Goal: Task Accomplishment & Management: Manage account settings

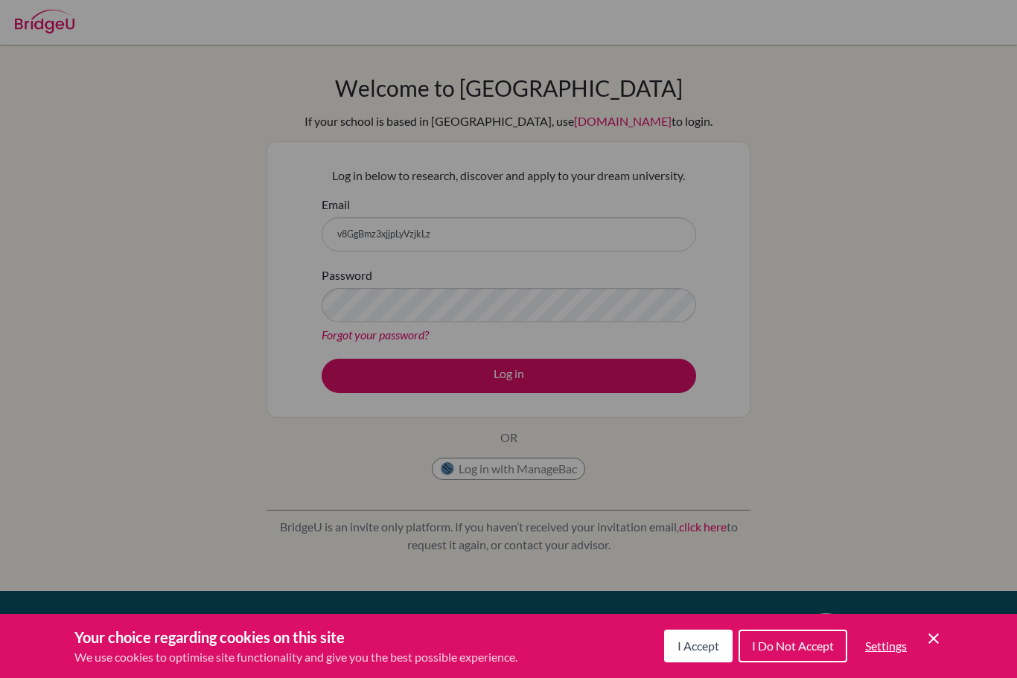
click at [508, 375] on button "Log in" at bounding box center [509, 376] width 374 height 34
click at [668, 392] on div "Cookie Preferences" at bounding box center [508, 339] width 1017 height 678
click at [616, 478] on div "Cookie Preferences" at bounding box center [508, 339] width 1017 height 678
click at [712, 645] on span "I Accept" at bounding box center [698, 646] width 42 height 14
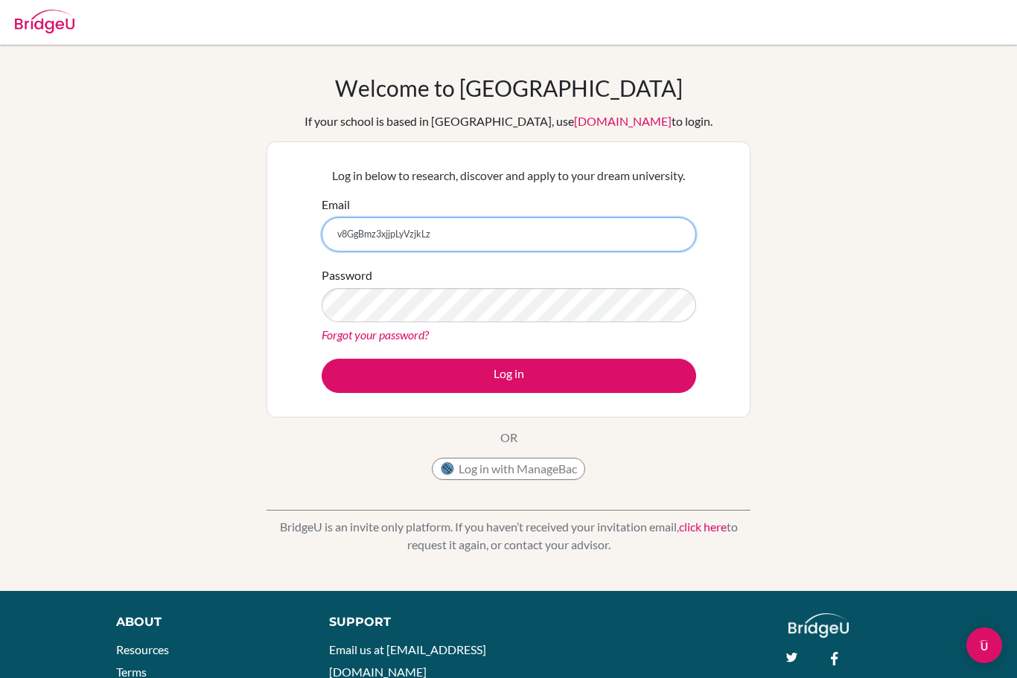
click at [650, 229] on input "v8GgBmz3xjjpLyVzjkLz" at bounding box center [509, 234] width 374 height 34
type input "v"
type input "batdorjtamir1@gmail.com"
click at [383, 336] on link "Forgot your password?" at bounding box center [375, 335] width 107 height 14
click at [626, 226] on input "v8GgBmz3xjjpLyVzjkLz" at bounding box center [509, 234] width 374 height 34
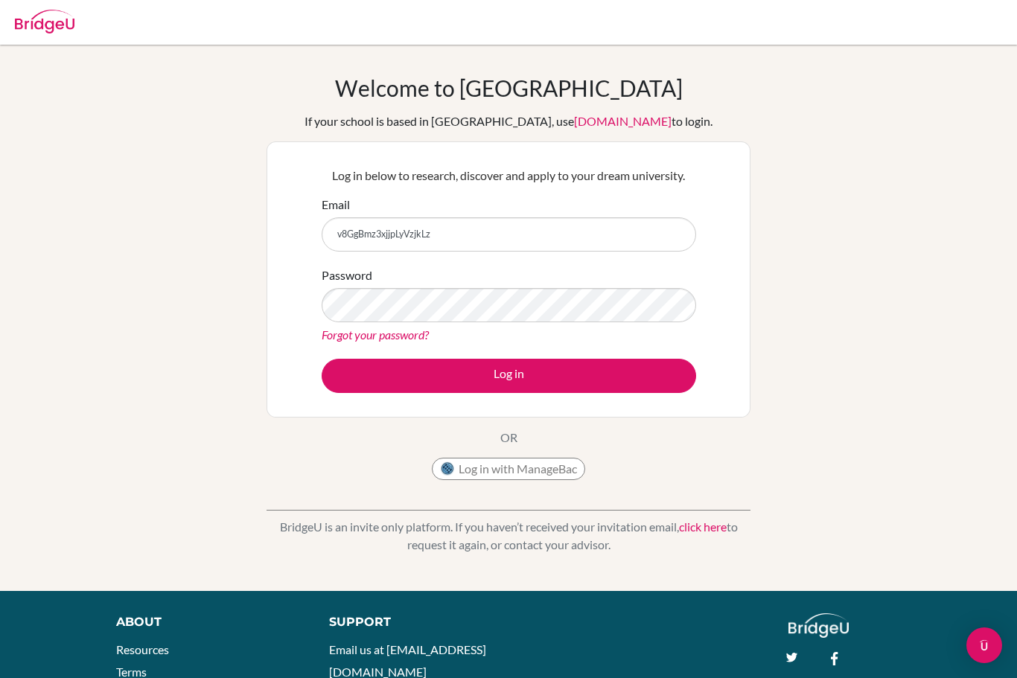
click at [510, 249] on input "v8GgBmz3xjjpLyVzjkLz" at bounding box center [509, 234] width 374 height 34
type input "v"
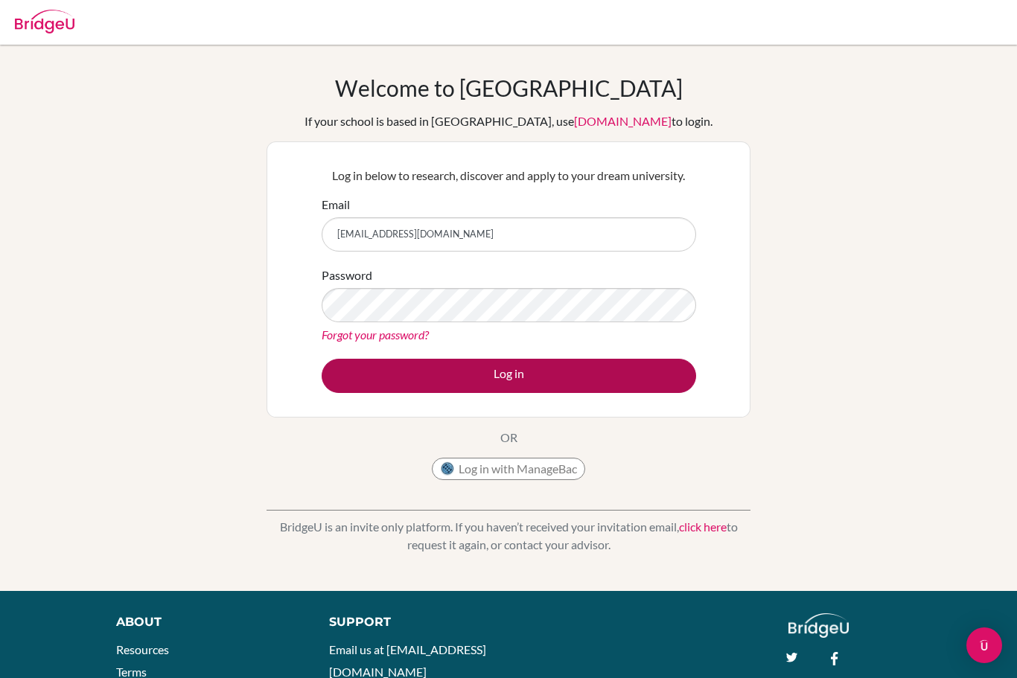
type input "[EMAIL_ADDRESS][DOMAIN_NAME]"
click at [570, 380] on button "Log in" at bounding box center [509, 376] width 374 height 34
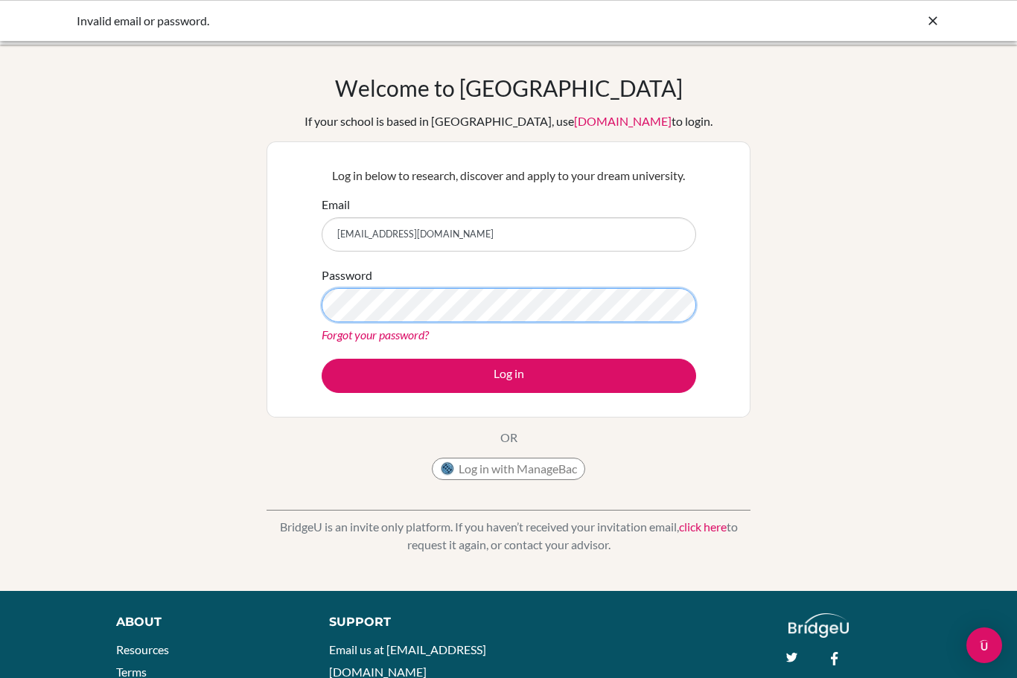
click at [508, 375] on button "Log in" at bounding box center [509, 376] width 374 height 34
click at [406, 342] on link "Forgot your password?" at bounding box center [375, 335] width 107 height 14
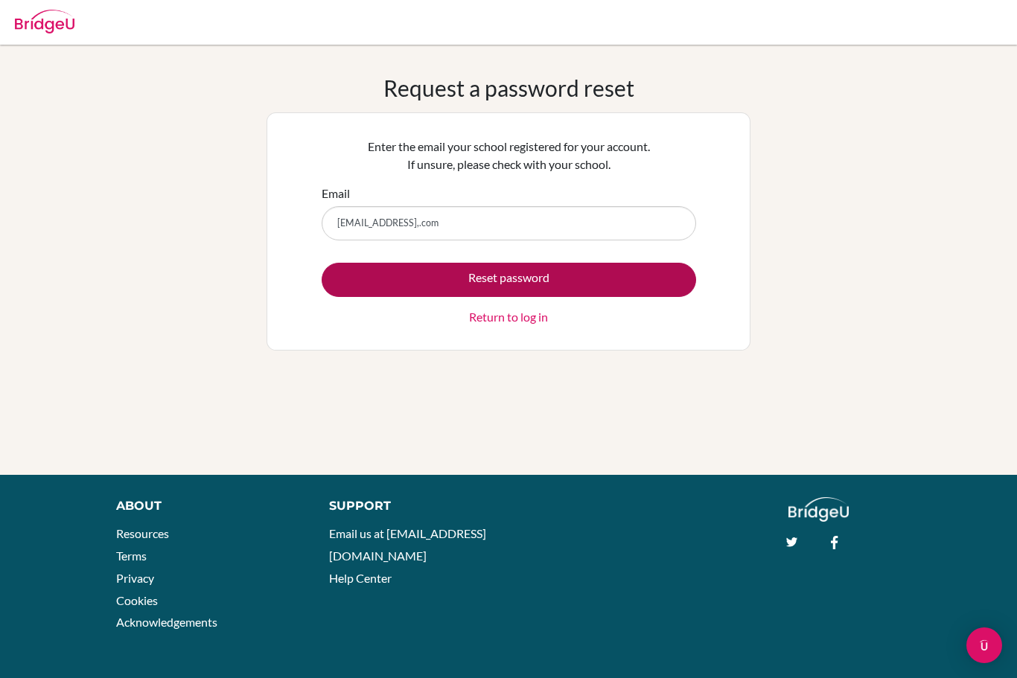
click at [631, 290] on button "Reset password" at bounding box center [509, 280] width 374 height 34
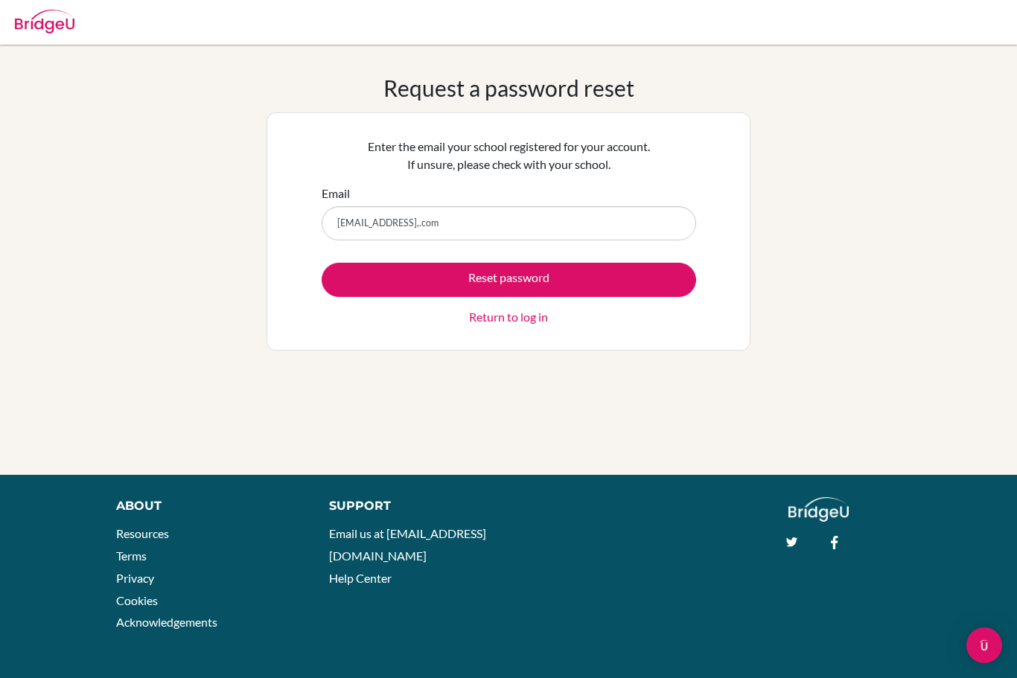
click at [718, 87] on div "Request a password reset Enter the email your school registered for your accoun…" at bounding box center [508, 212] width 484 height 276
click at [424, 222] on input "tamirbatdorj1@gmail,.com" at bounding box center [509, 223] width 374 height 34
click at [422, 225] on input "tamirbatdorj1@gmail,.com" at bounding box center [509, 223] width 374 height 34
click at [426, 225] on input "tamirbatdorj1@gmail,.com" at bounding box center [509, 223] width 374 height 34
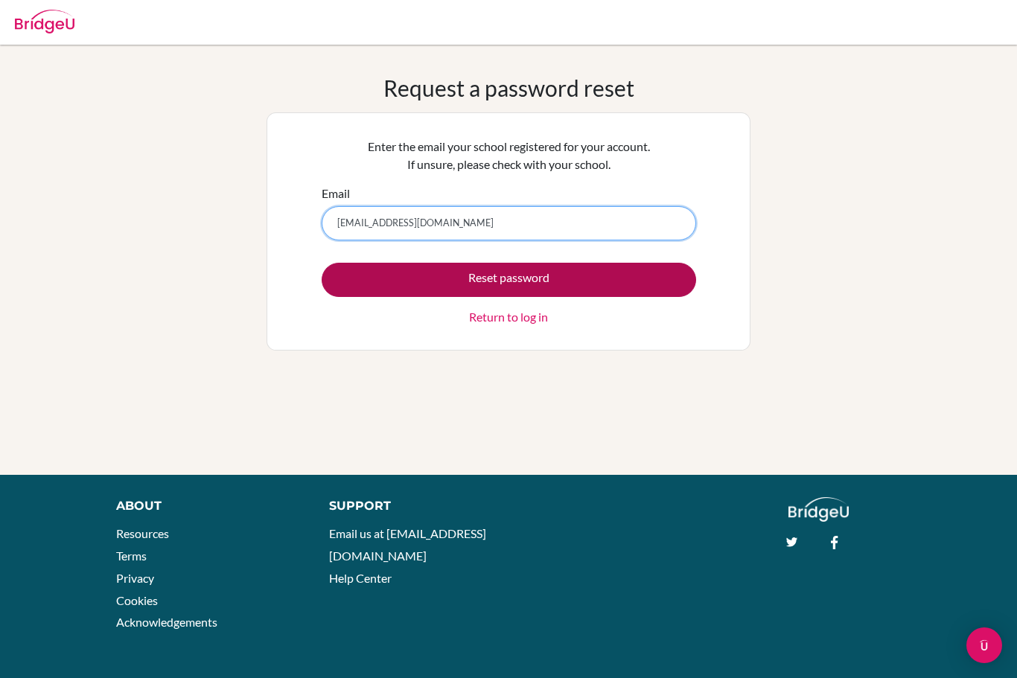
type input "tamirbatdorj1@gmail.com"
click at [535, 282] on button "Reset password" at bounding box center [509, 280] width 374 height 34
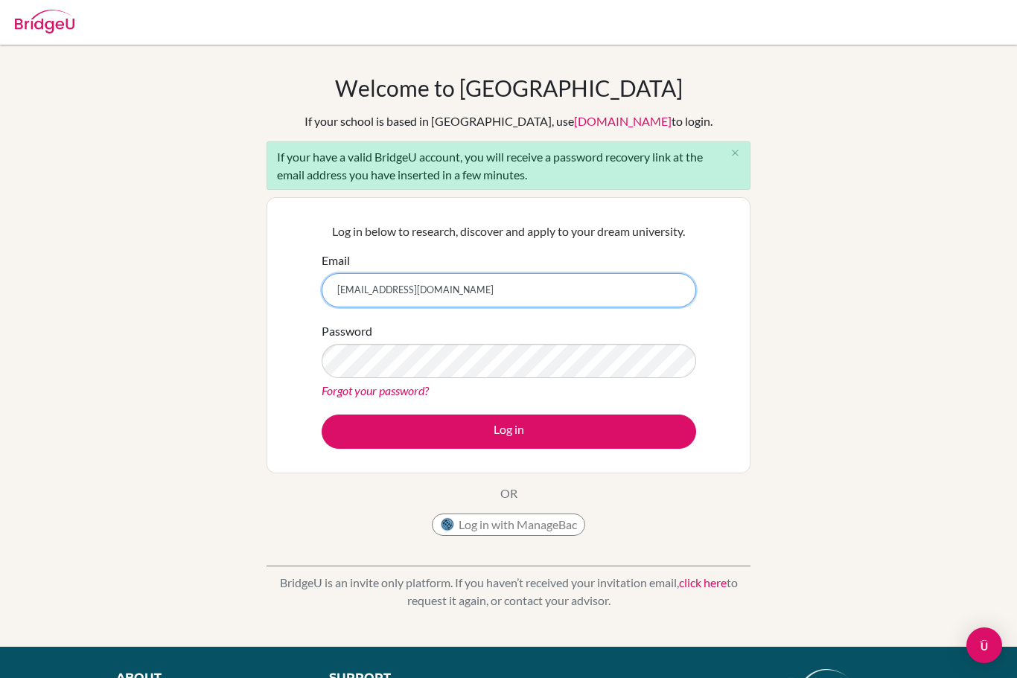
type input "batdorjtamir1@gmail.com"
click at [419, 391] on link "Forgot your password?" at bounding box center [375, 390] width 107 height 14
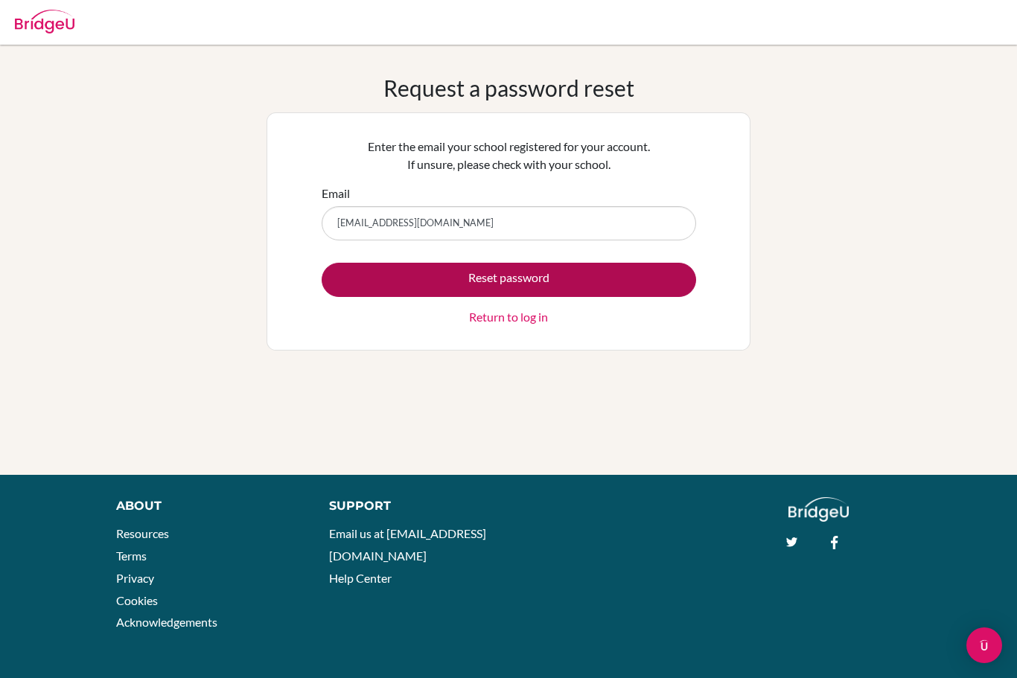
type input "[EMAIL_ADDRESS][DOMAIN_NAME]"
click at [660, 274] on button "Reset password" at bounding box center [509, 280] width 374 height 34
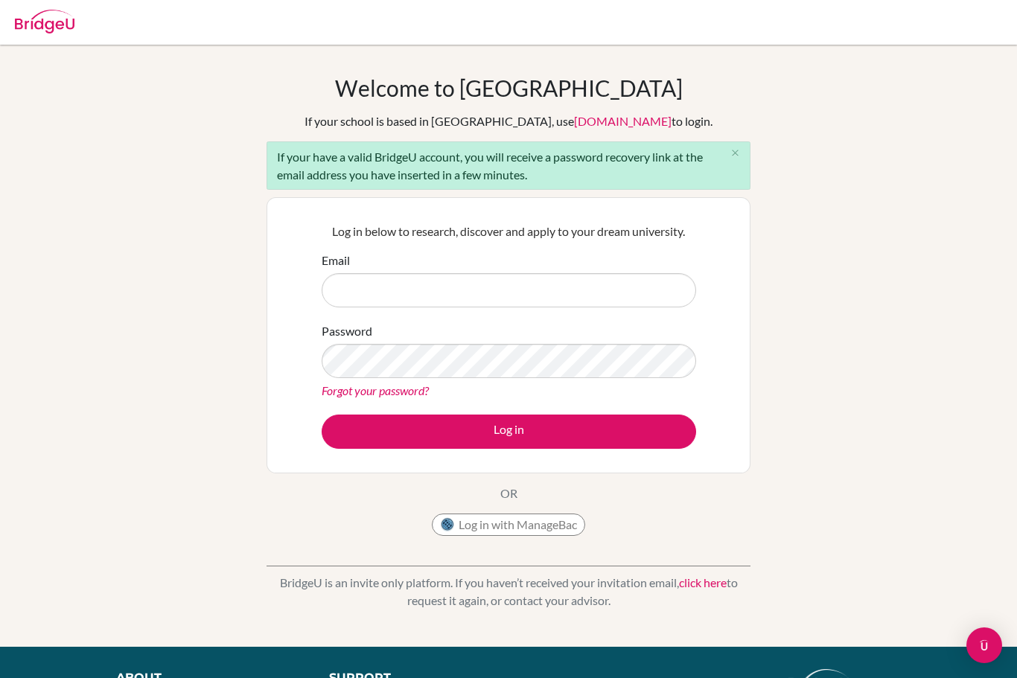
click at [849, 288] on div "Welcome to [GEOGRAPHIC_DATA] If your school is based in [GEOGRAPHIC_DATA], use …" at bounding box center [508, 345] width 1017 height 543
